Goal: Transaction & Acquisition: Purchase product/service

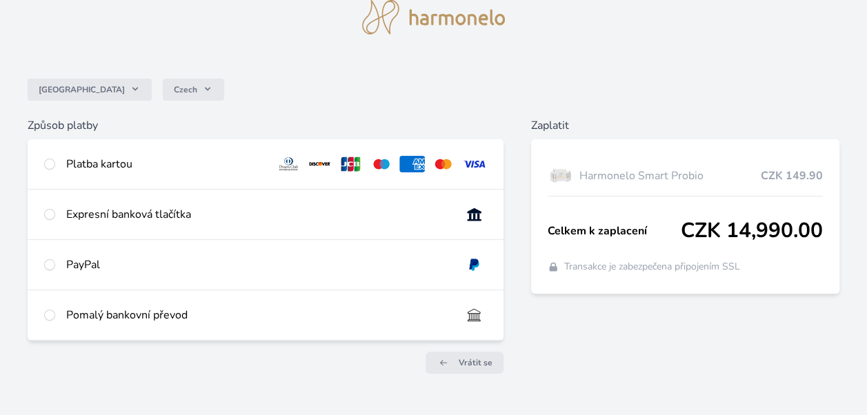
scroll to position [57, 0]
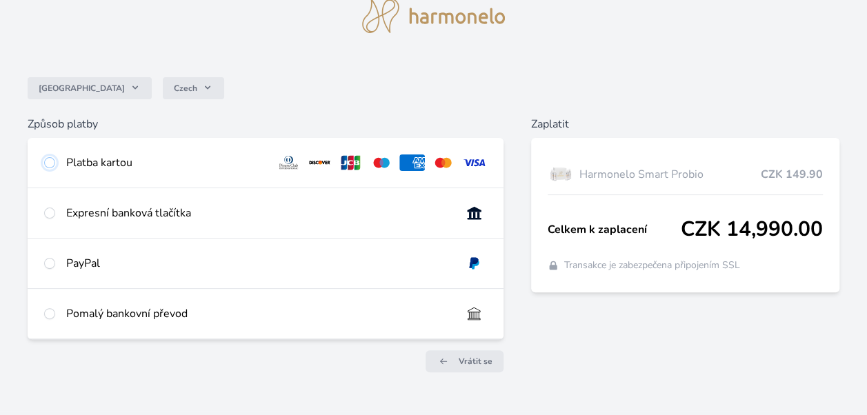
click at [50, 161] on input "radio" at bounding box center [49, 162] width 11 height 11
radio input "true"
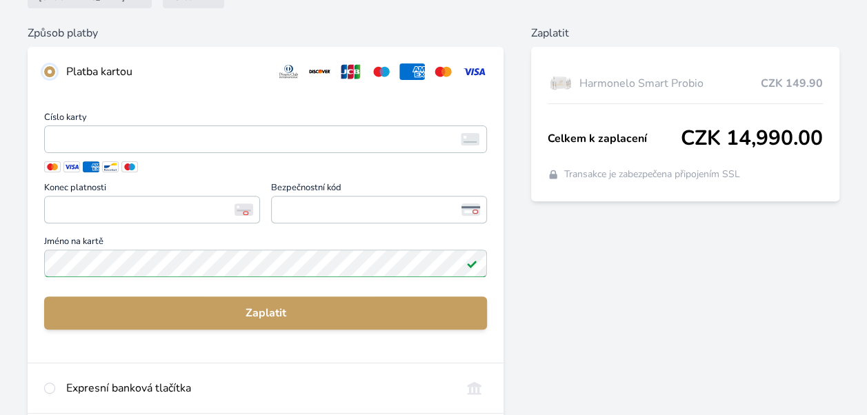
scroll to position [148, 0]
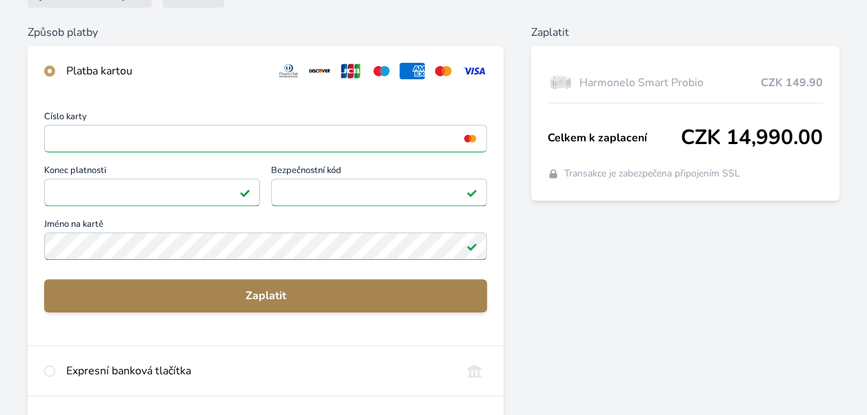
click at [388, 301] on span "Zaplatit" at bounding box center [265, 296] width 421 height 17
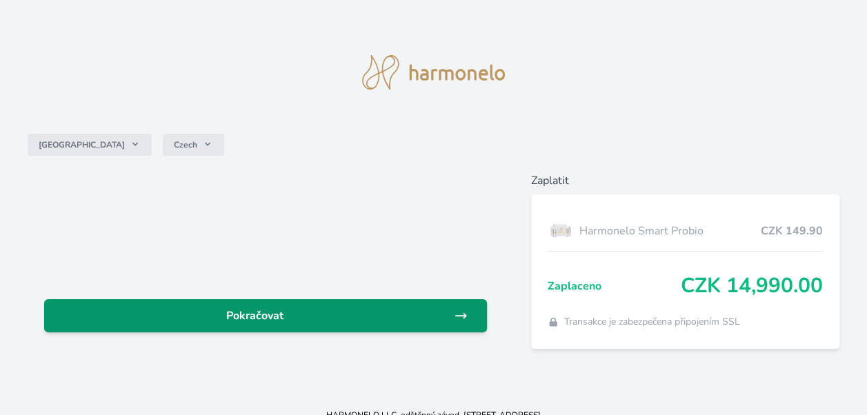
click at [269, 321] on span "Pokračovat" at bounding box center [254, 316] width 399 height 17
